Goal: Communication & Community: Answer question/provide support

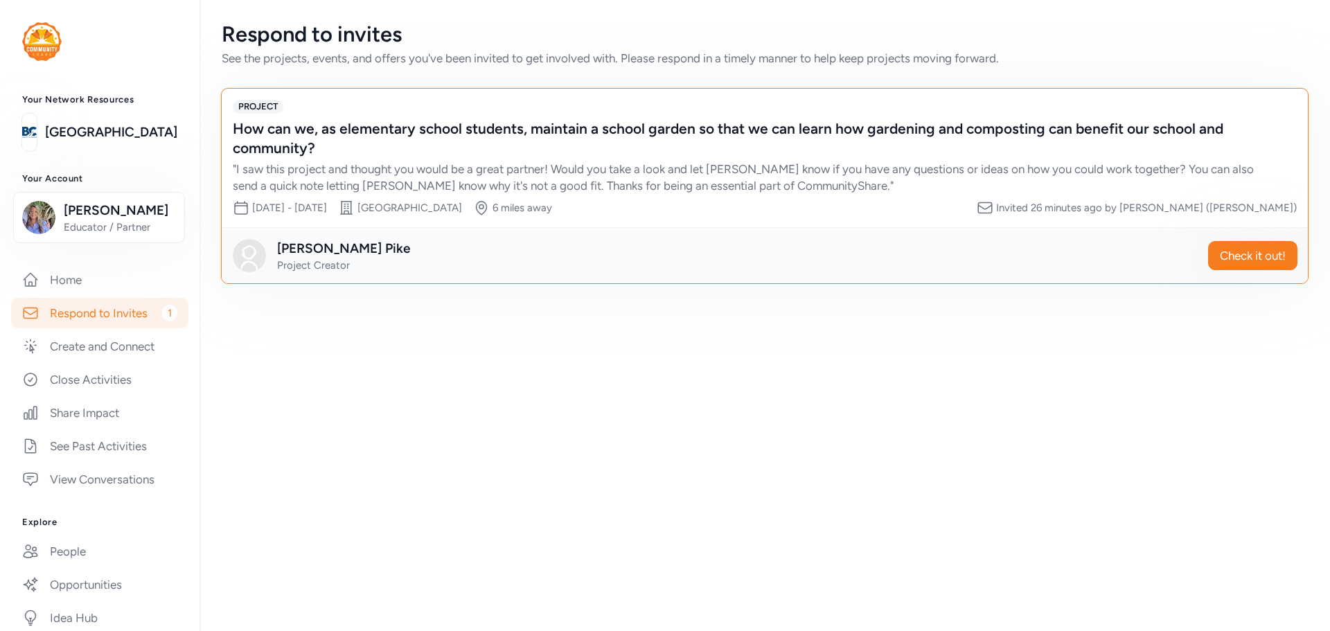
click at [549, 432] on div "Respond to invites See the projects, events, and offers you've been invited to …" at bounding box center [765, 315] width 1131 height 631
click at [1244, 257] on span "Check it out!" at bounding box center [1253, 255] width 66 height 17
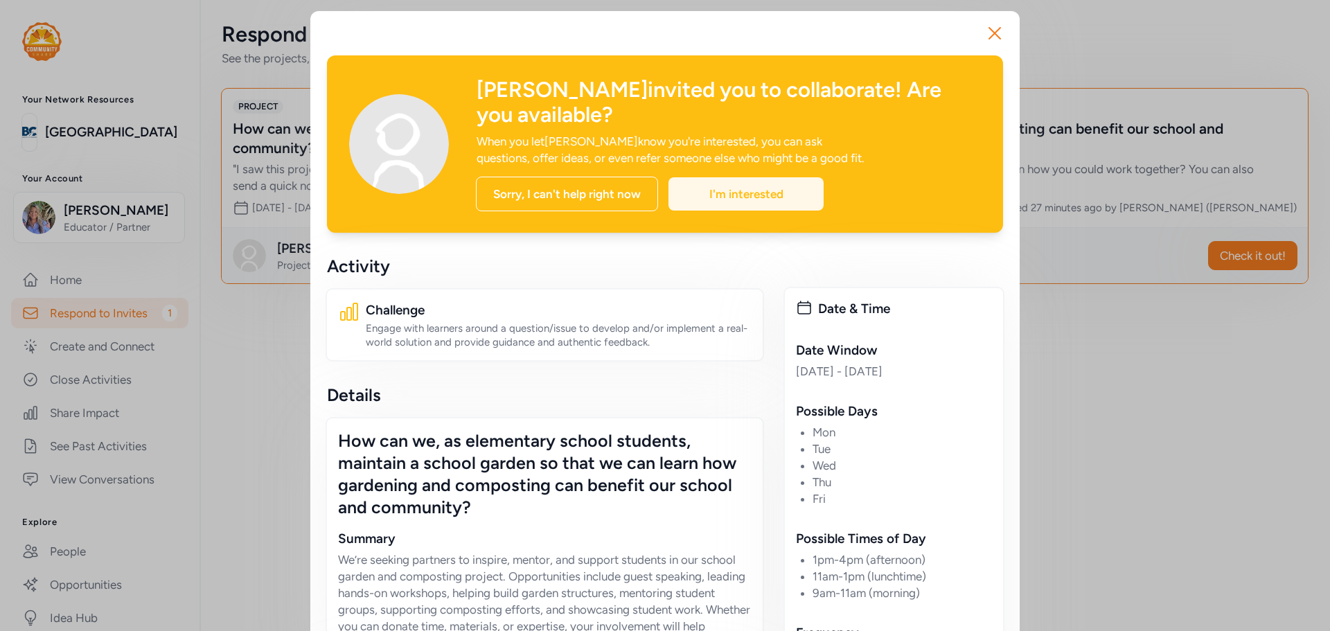
click at [737, 195] on div "I'm interested" at bounding box center [746, 193] width 155 height 33
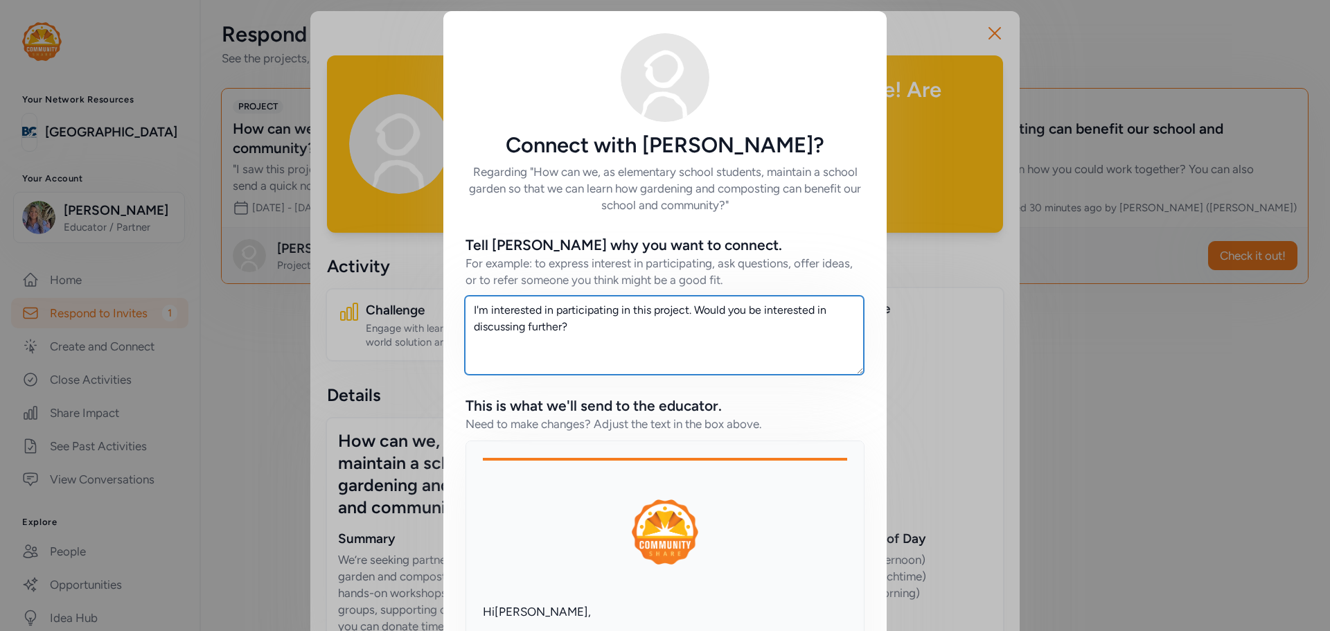
click at [588, 330] on textarea "I'm interested in participating in this project. Would you be interested in dis…" at bounding box center [664, 335] width 399 height 79
type textarea "I"
click at [498, 309] on textarea "Hi SHelby I think this is a great project with rewards for hard work." at bounding box center [664, 335] width 399 height 79
click at [516, 310] on textarea "Hi Shelby I think this is a great project with rewards for hard work." at bounding box center [664, 335] width 399 height 79
click at [802, 313] on textarea "Hi Shelby, I think this is a great project with rewards for hard work." at bounding box center [664, 335] width 399 height 79
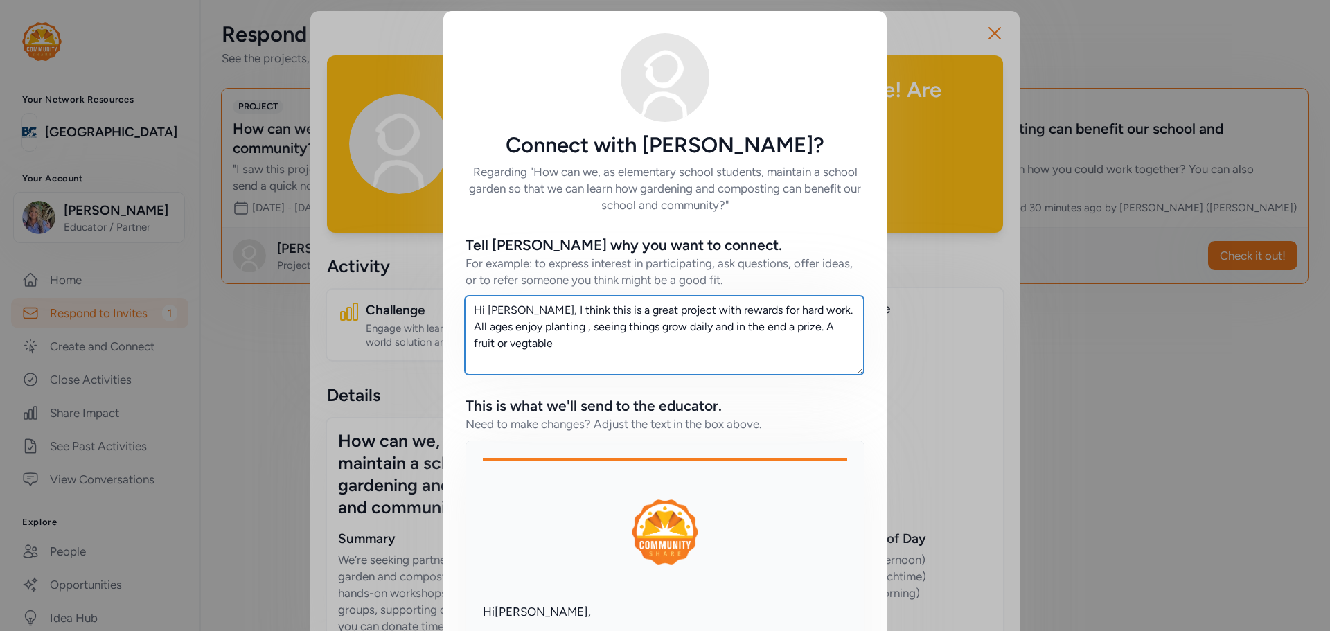
click at [815, 311] on textarea "Hi Shelby, I think this is a great project with rewards for hard work. All ages…" at bounding box center [664, 335] width 399 height 79
click at [467, 342] on textarea "Hi Shelby, I think this is a great project with rewards for hard work.I have se…" at bounding box center [664, 335] width 399 height 79
click at [558, 344] on textarea "Hi Shelby, I think this is a great project with rewards for hard work.I have se…" at bounding box center [664, 335] width 399 height 79
click at [632, 342] on textarea "Hi Shelby, I think this is a great project with rewards for hard work.I have se…" at bounding box center [664, 335] width 399 height 79
click at [707, 343] on textarea "Hi Shelby, I think this is a great project with rewards for hard work.I have se…" at bounding box center [664, 335] width 399 height 79
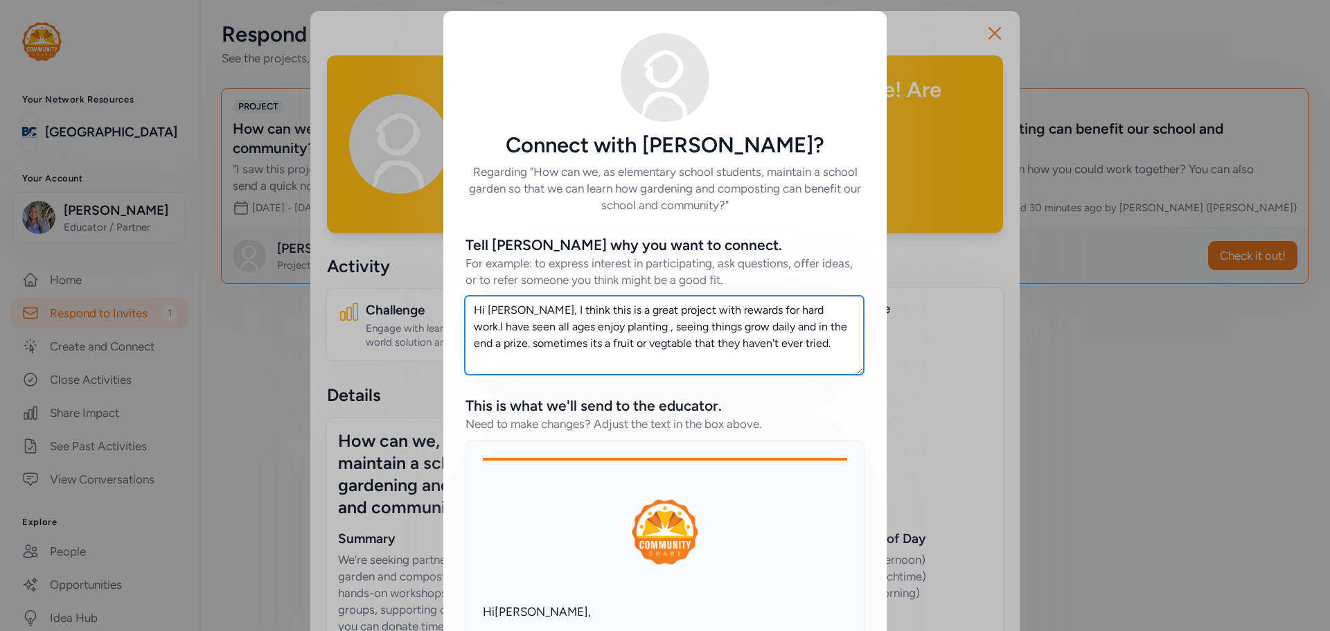
click at [791, 345] on textarea "Hi Shelby, I think this is a great project with rewards for hard work.I have se…" at bounding box center [664, 335] width 399 height 79
click at [766, 363] on textarea "Hi Shelby, I think this is a great project with rewards for hard work.I have se…" at bounding box center [664, 335] width 399 height 79
click at [830, 360] on textarea "Hi Shelby, I think this is a great project with rewards for hard work.I have se…" at bounding box center [664, 335] width 399 height 79
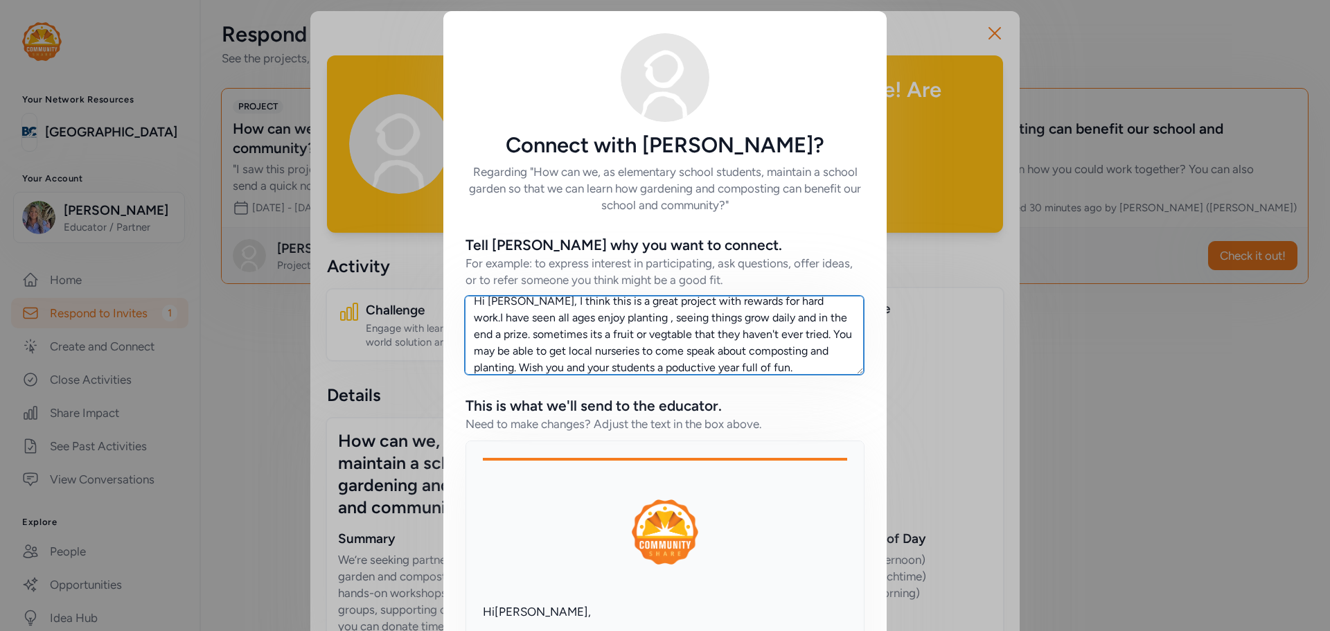
click at [502, 333] on textarea "Hi Shelby, I think this is a great project with rewards for hard work.I have se…" at bounding box center [664, 335] width 399 height 79
click at [511, 368] on textarea "Hi Shelby, I think this is a great project with rewards for hard work.I have se…" at bounding box center [664, 335] width 399 height 79
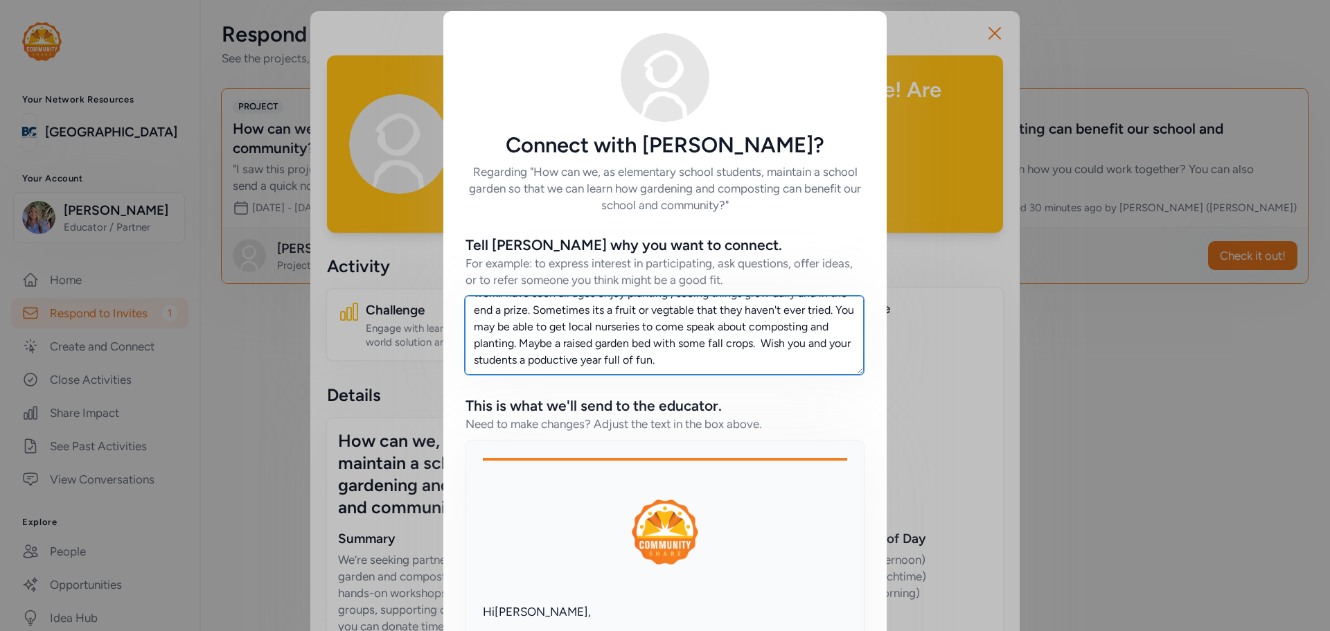
click at [688, 359] on textarea "Hi Shelby, I think this is a great project with rewards for hard work.I have se…" at bounding box center [664, 335] width 399 height 79
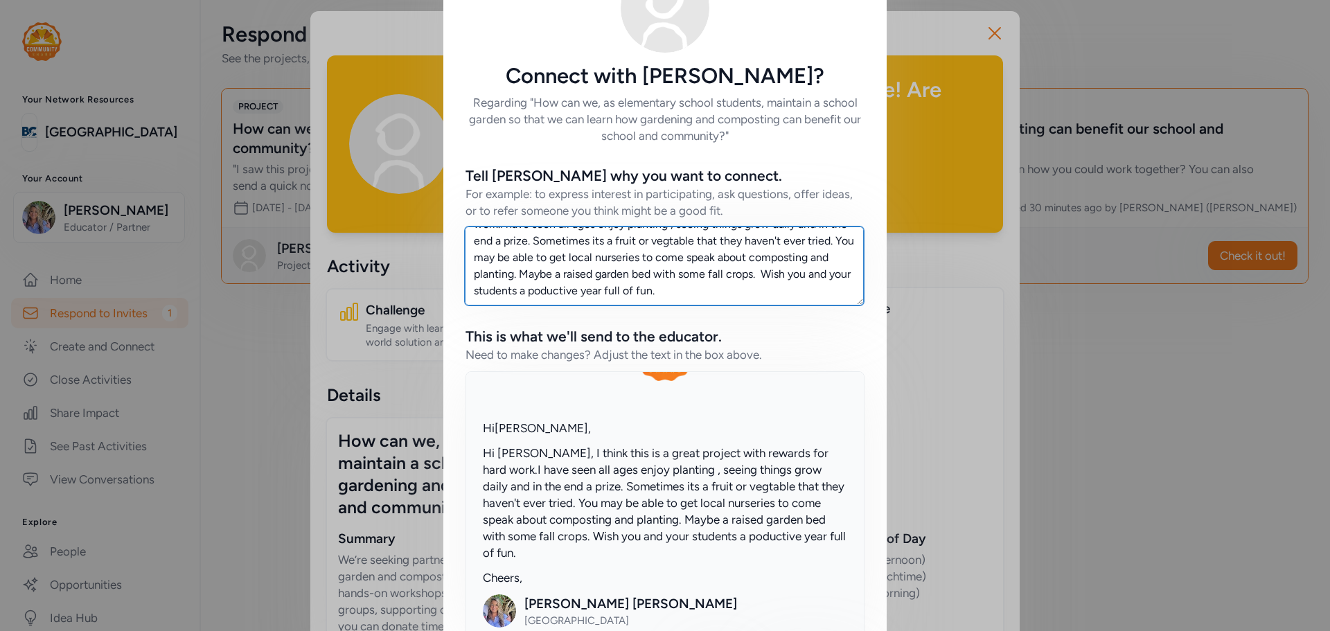
scroll to position [139, 0]
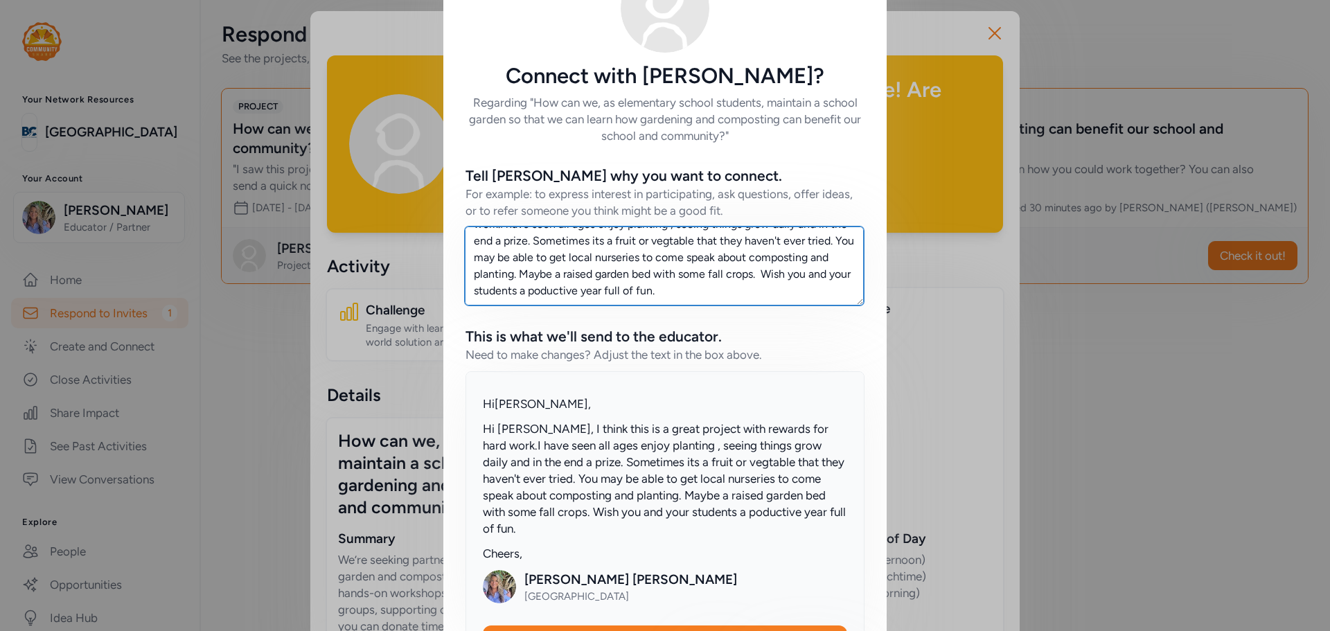
type textarea "Hi Shelby, I think this is a great project with rewards for hard work.I have se…"
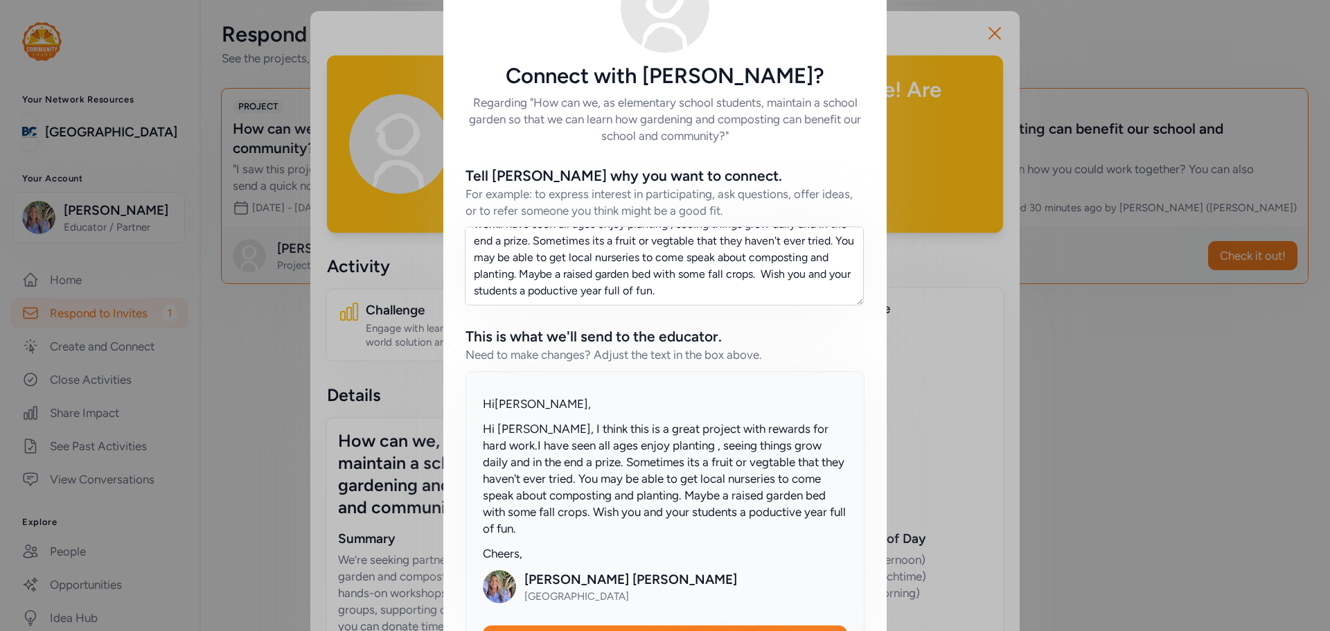
click at [650, 576] on div "Melissa RICHARDSON" at bounding box center [631, 579] width 213 height 19
click at [654, 577] on div "Melissa RICHARDSON Bullitt Alternative Center" at bounding box center [665, 586] width 364 height 33
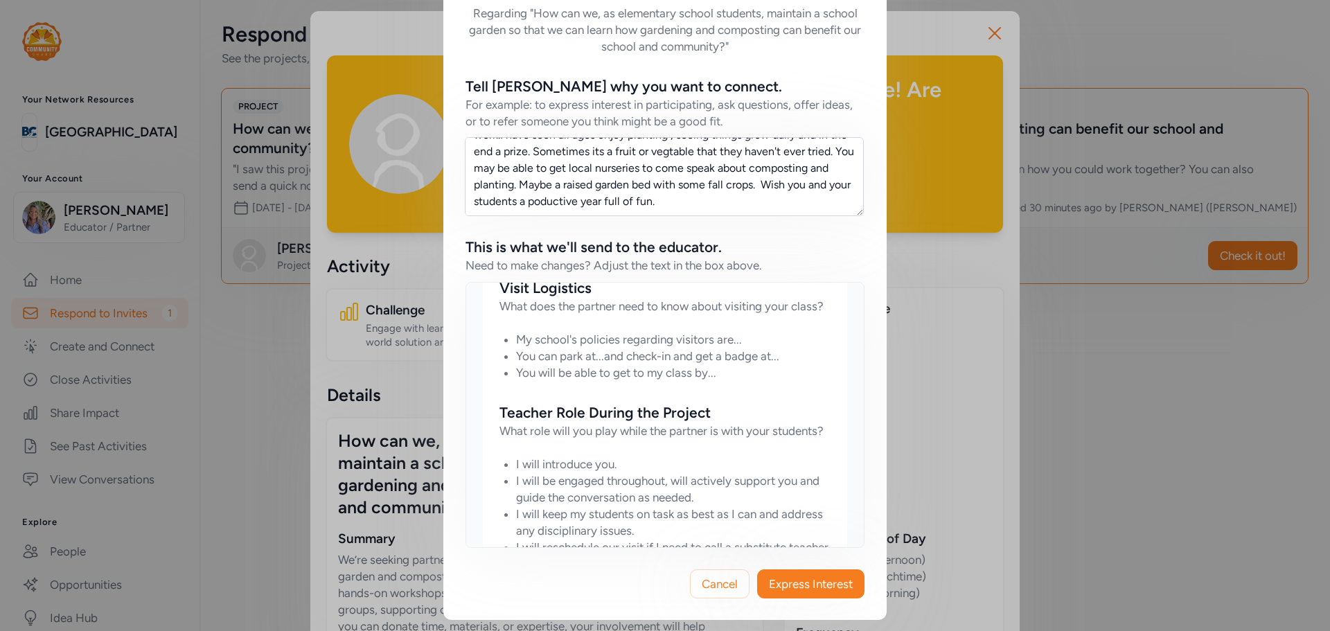
scroll to position [1294, 0]
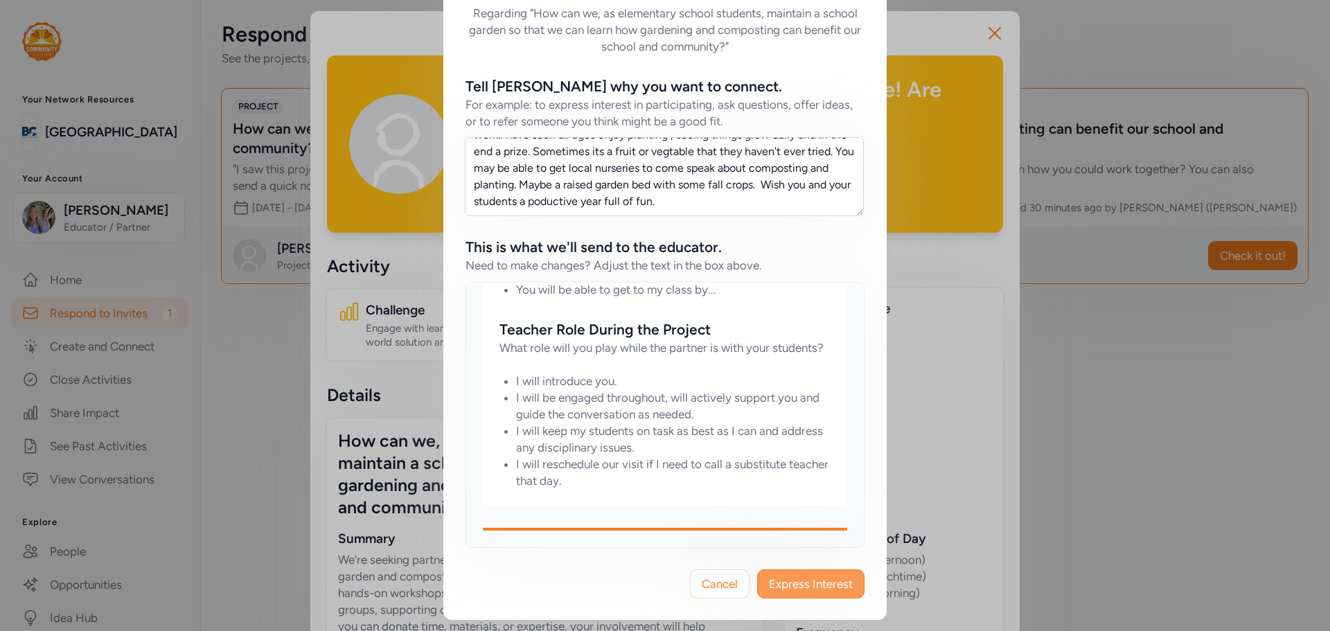
click at [812, 583] on span "Express Interest" at bounding box center [811, 584] width 84 height 17
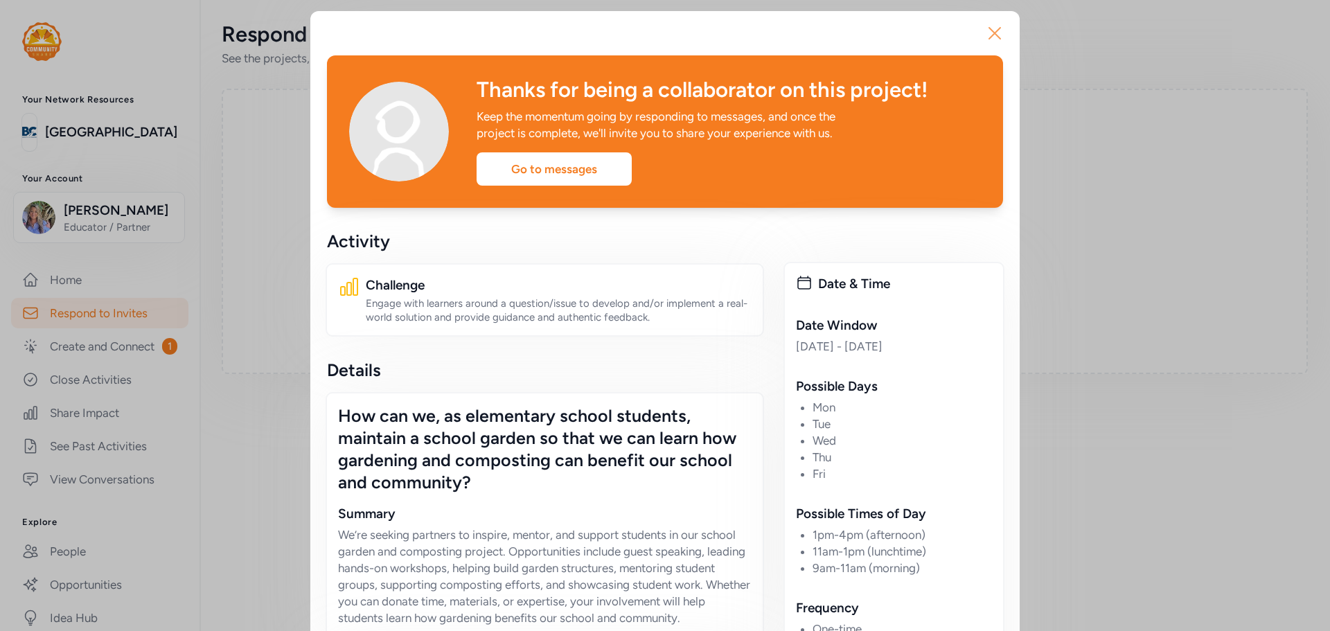
click at [990, 28] on icon "button" at bounding box center [995, 33] width 22 height 22
